Goal: Transaction & Acquisition: Purchase product/service

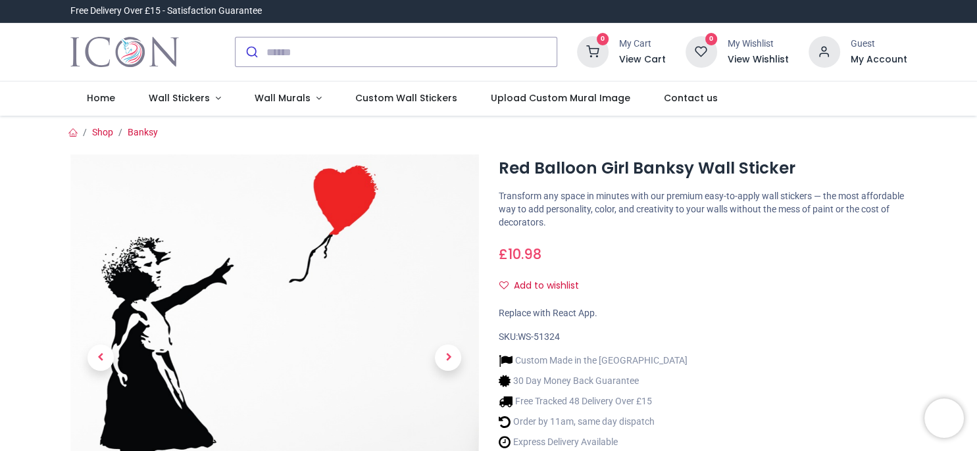
scroll to position [124, 0]
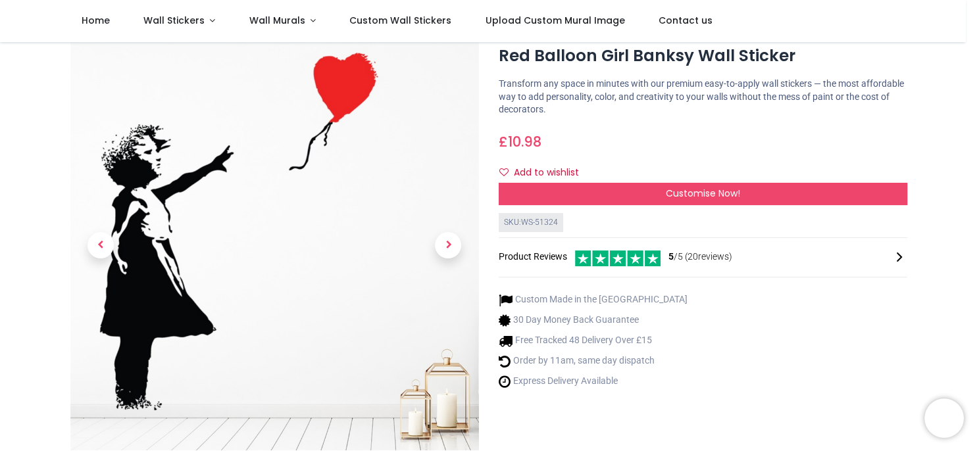
scroll to position [32, 0]
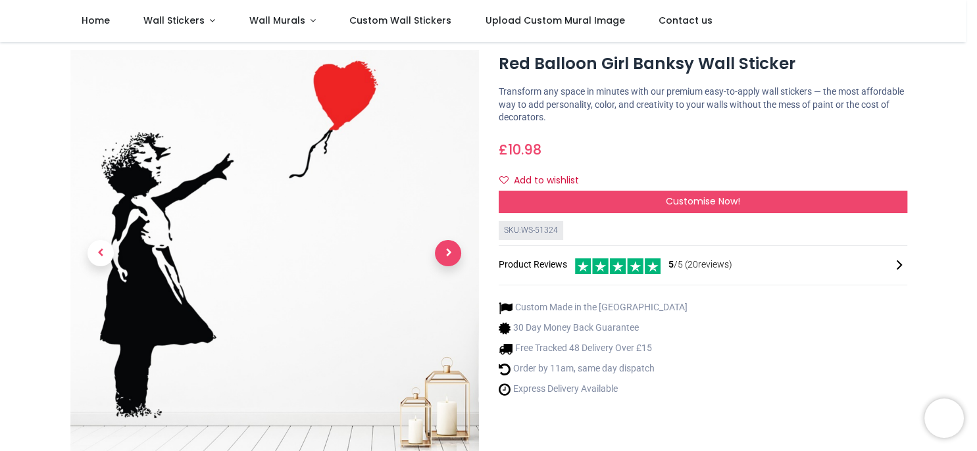
click at [439, 252] on span "Next" at bounding box center [448, 253] width 26 height 26
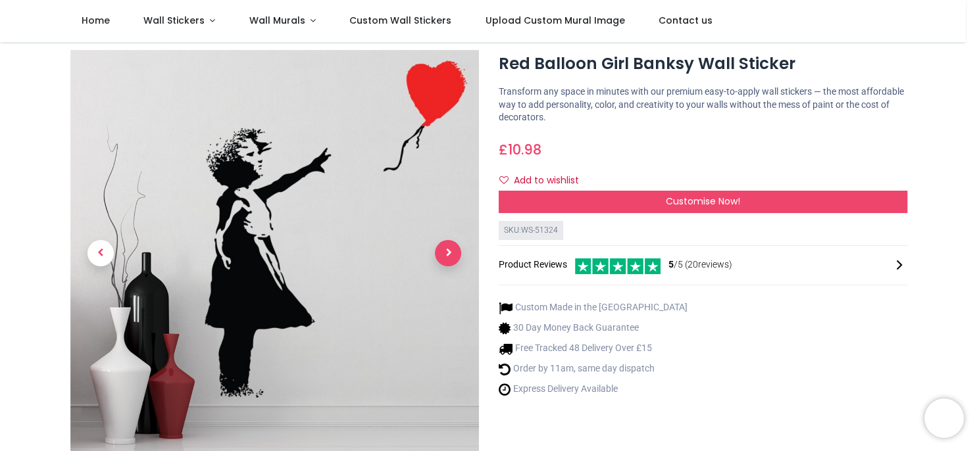
click at [439, 252] on span "Next" at bounding box center [448, 253] width 26 height 26
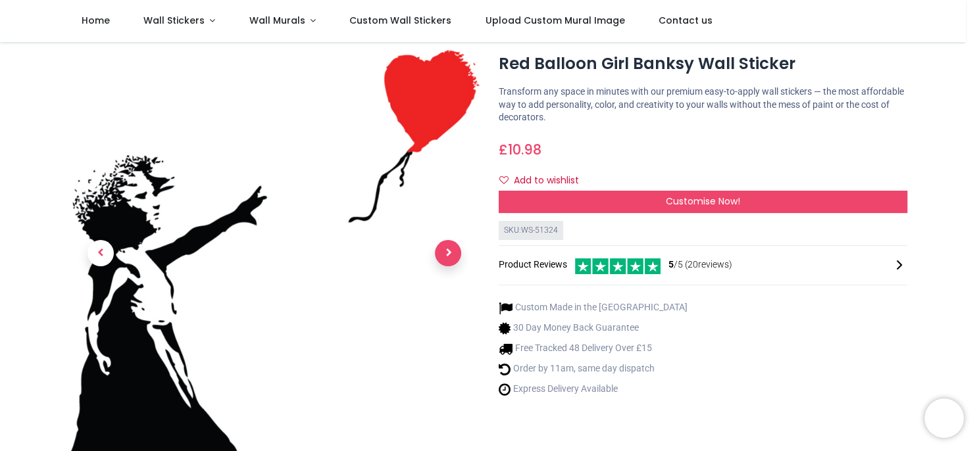
click at [439, 252] on span "Next" at bounding box center [448, 253] width 26 height 26
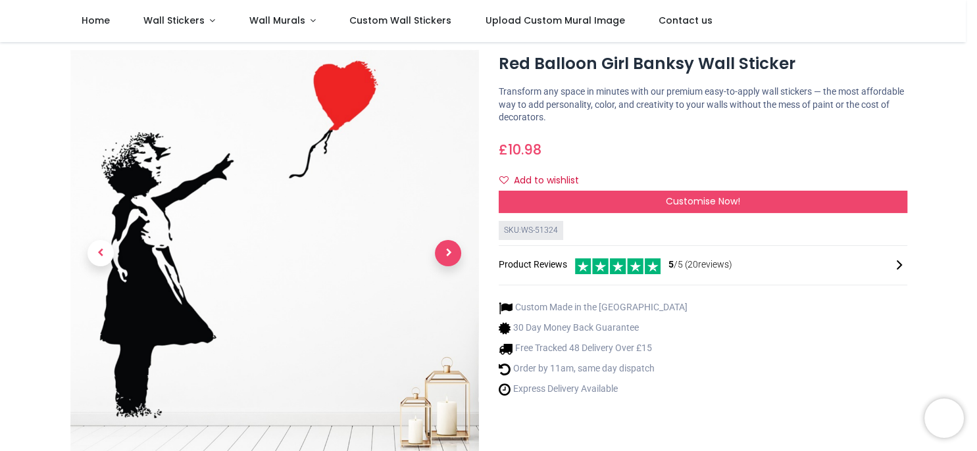
click at [439, 252] on span "Next" at bounding box center [448, 253] width 26 height 26
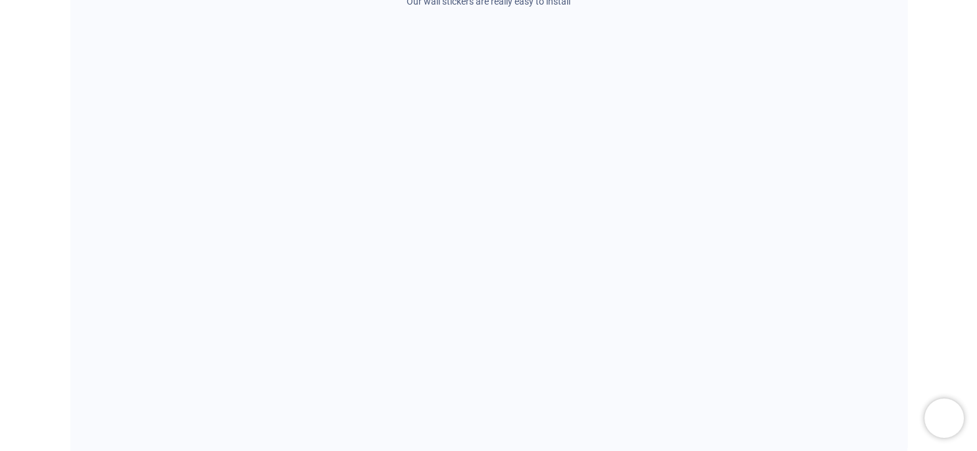
scroll to position [0, 0]
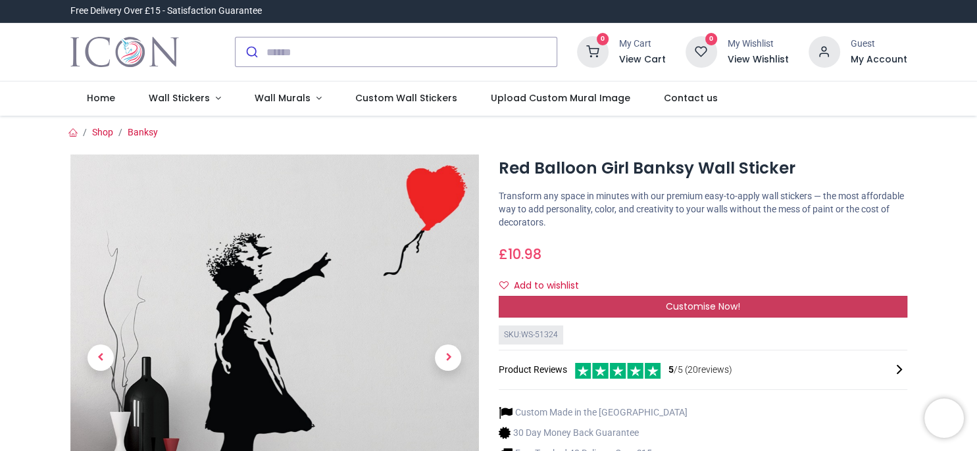
click at [704, 307] on span "Customise Now!" at bounding box center [703, 306] width 74 height 13
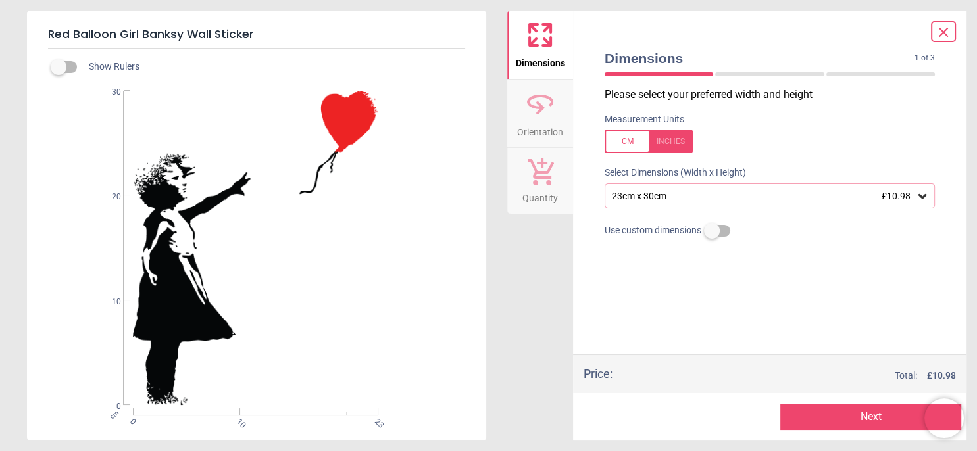
click at [633, 143] on div at bounding box center [648, 142] width 88 height 24
click at [920, 203] on icon at bounding box center [922, 195] width 13 height 13
